Goal: Browse casually

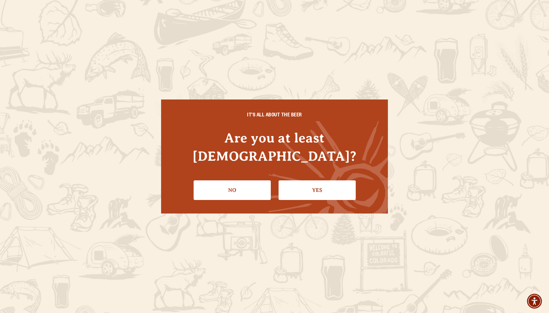
drag, startPoint x: 323, startPoint y: 181, endPoint x: 325, endPoint y: 185, distance: 4.6
click at [323, 182] on link "Yes" at bounding box center [316, 190] width 77 height 20
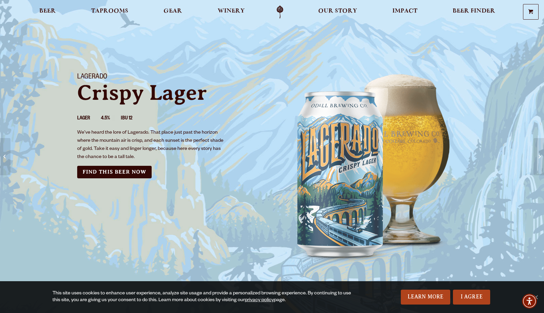
scroll to position [3, 0]
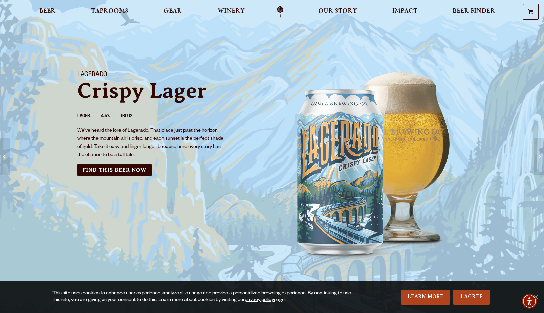
click at [331, 210] on img "backdrop of Colorado scenery" at bounding box center [373, 164] width 203 height 203
click at [328, 11] on span "Our Story" at bounding box center [337, 10] width 39 height 5
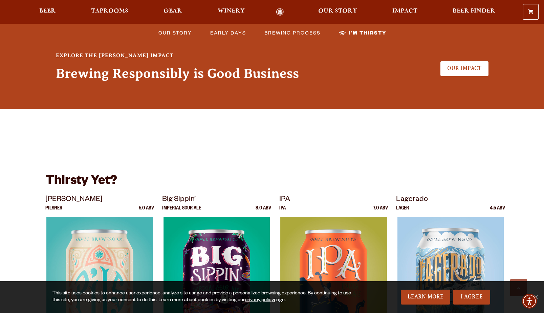
scroll to position [1755, 0]
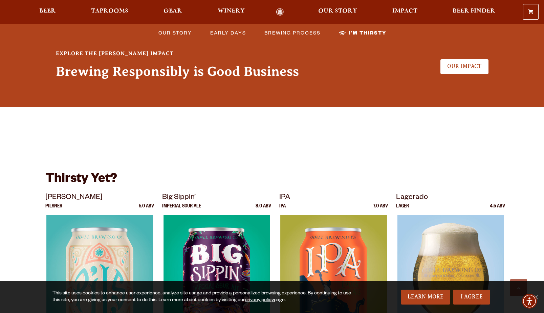
click at [451, 215] on img at bounding box center [450, 299] width 106 height 169
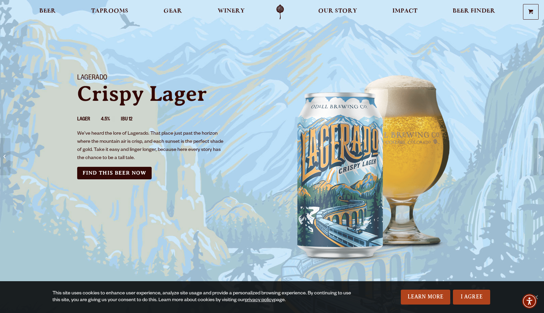
click at [374, 185] on img "backdrop of Colorado scenery" at bounding box center [373, 167] width 203 height 203
click at [358, 182] on img "backdrop of Colorado scenery" at bounding box center [373, 167] width 203 height 203
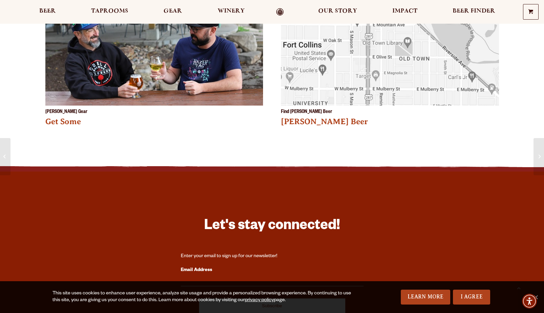
scroll to position [968, 0]
